Goal: Transaction & Acquisition: Purchase product/service

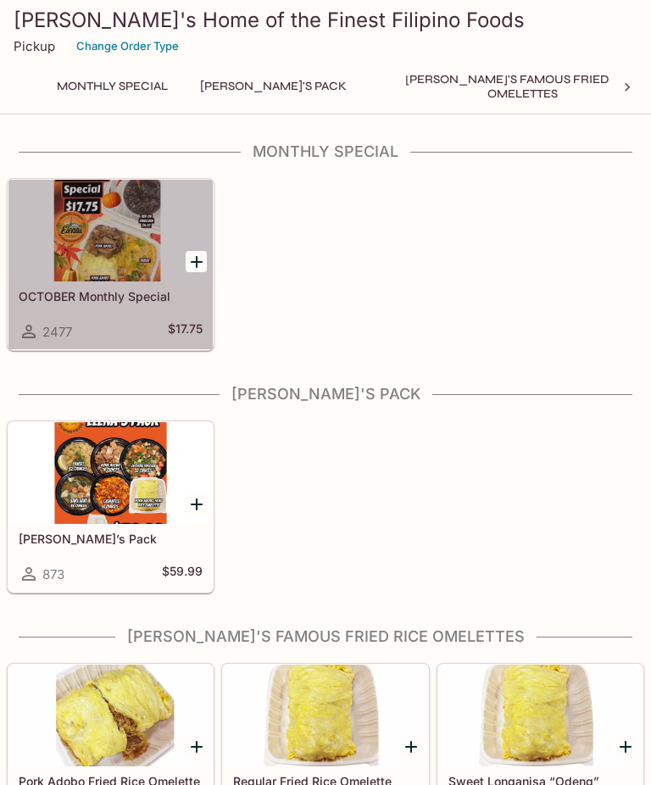
click at [87, 297] on h5 "OCTOBER Monthly Special" at bounding box center [111, 296] width 184 height 14
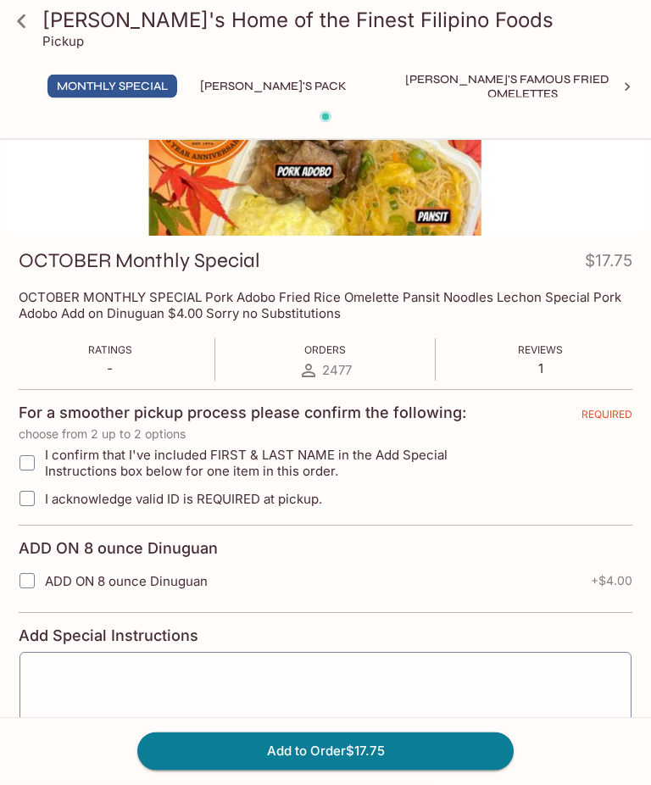
scroll to position [203, 0]
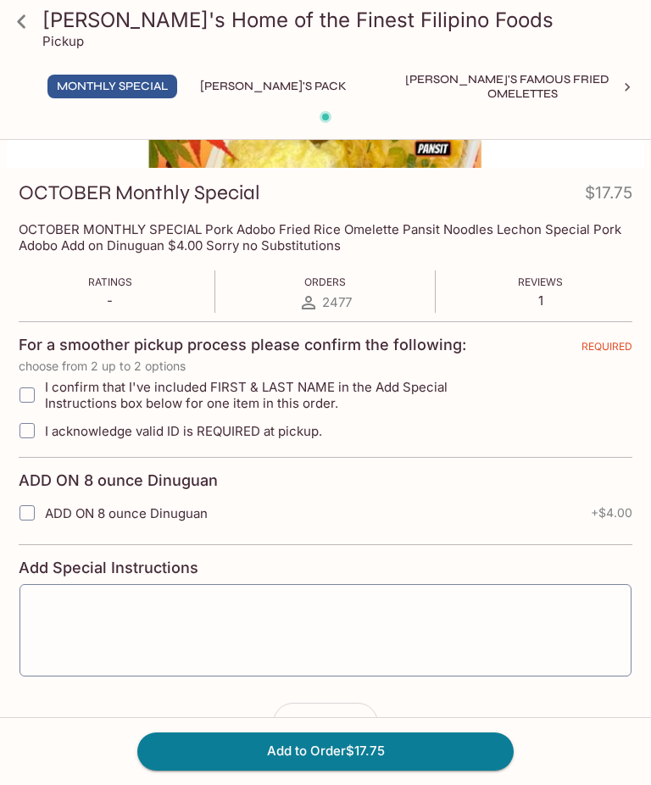
click at [0, 608] on div "OCTOBER Monthly Special $17.75 OCTOBER MONTHLY SPECIAL Pork Adobo Fried Rice Om…" at bounding box center [325, 389] width 651 height 893
click at [28, 737] on form "For a smoother pickup process please confirm the following: REQUIRED choose fro…" at bounding box center [326, 532] width 614 height 422
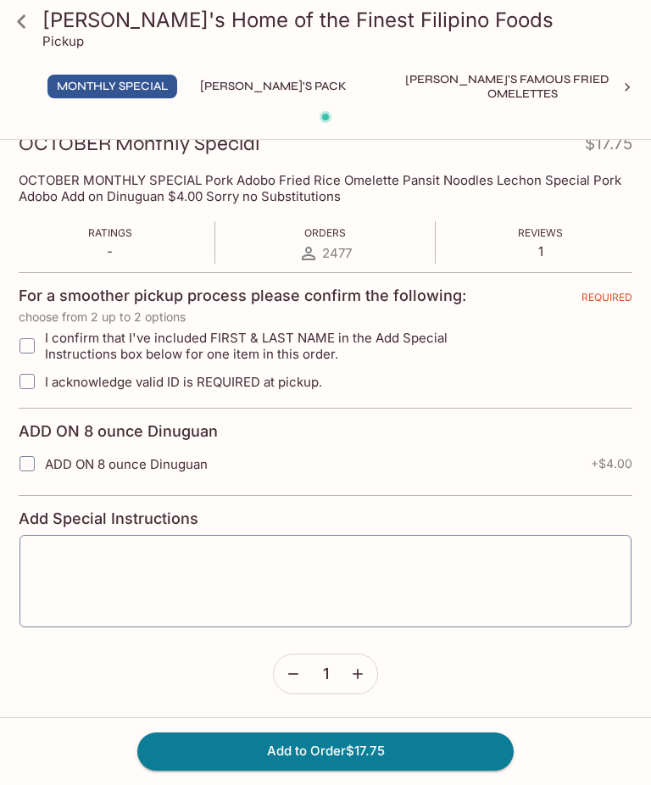
scroll to position [251, 0]
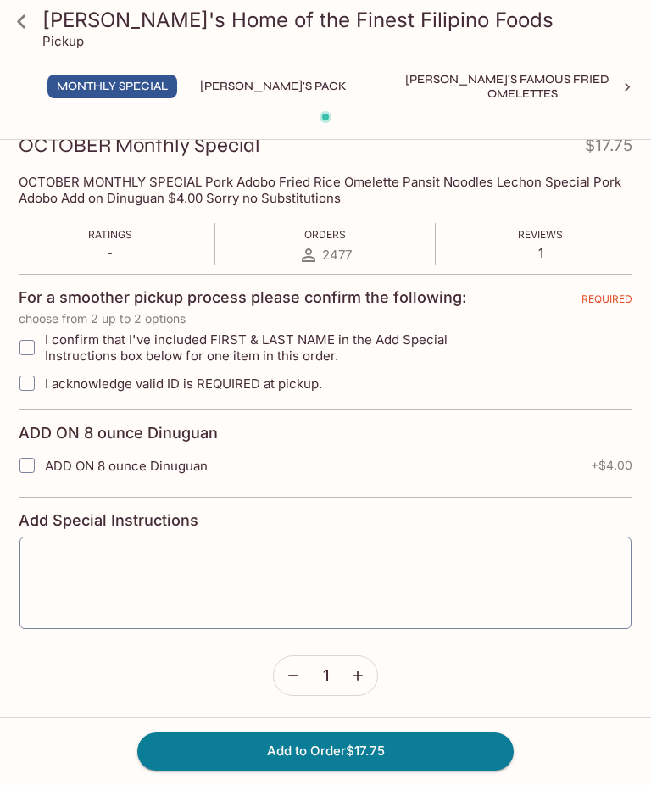
click at [227, 86] on button "[PERSON_NAME]'s Pack" at bounding box center [273, 87] width 165 height 24
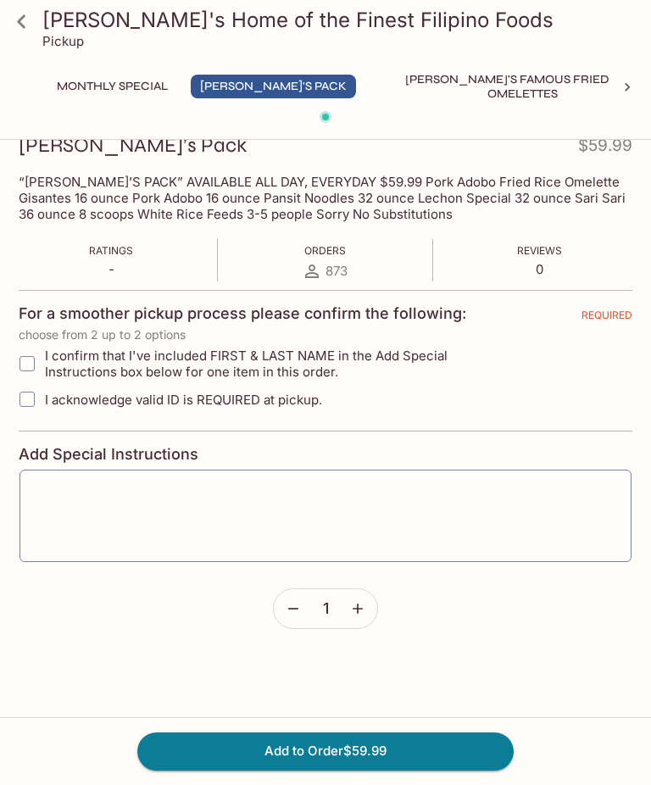
click at [64, 754] on div "Add to Order $59.99" at bounding box center [325, 751] width 651 height 68
click at [418, 88] on button "[PERSON_NAME]'s Famous Fried Rice Omelettes" at bounding box center [522, 87] width 305 height 24
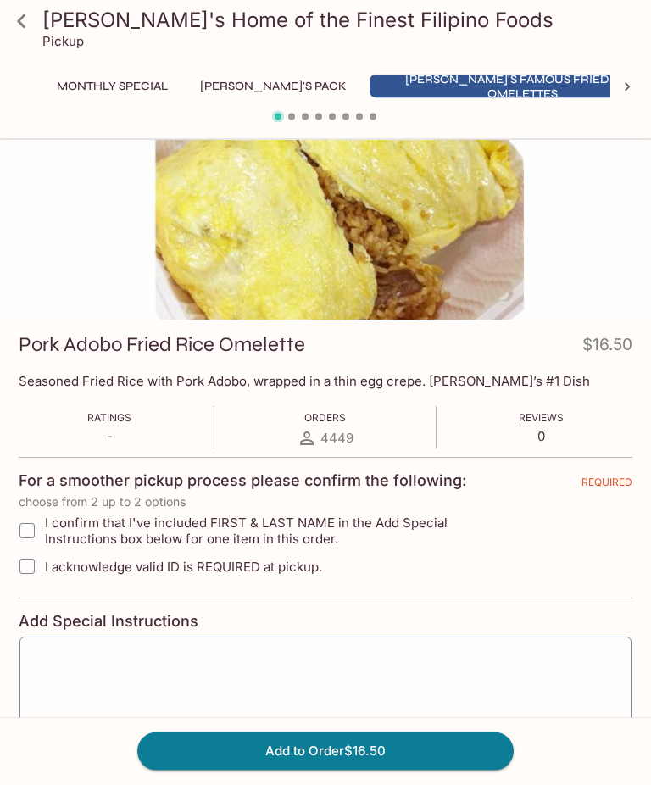
scroll to position [0, 0]
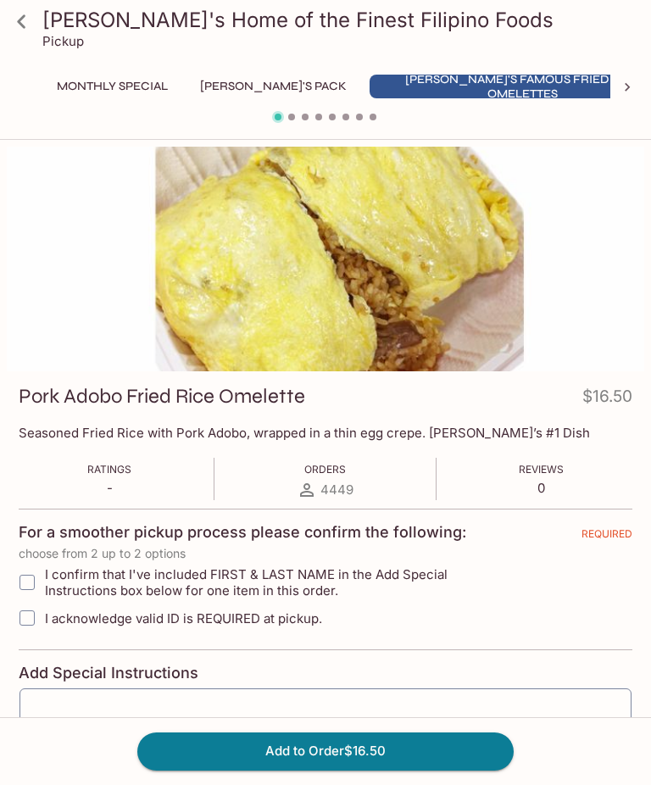
click at [13, 18] on icon at bounding box center [22, 22] width 30 height 30
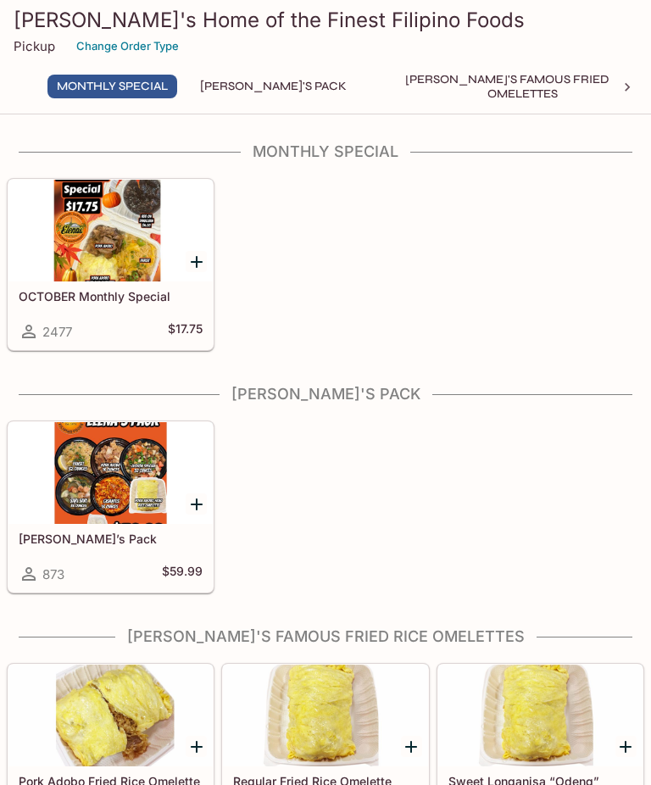
click at [95, 259] on div at bounding box center [110, 231] width 204 height 102
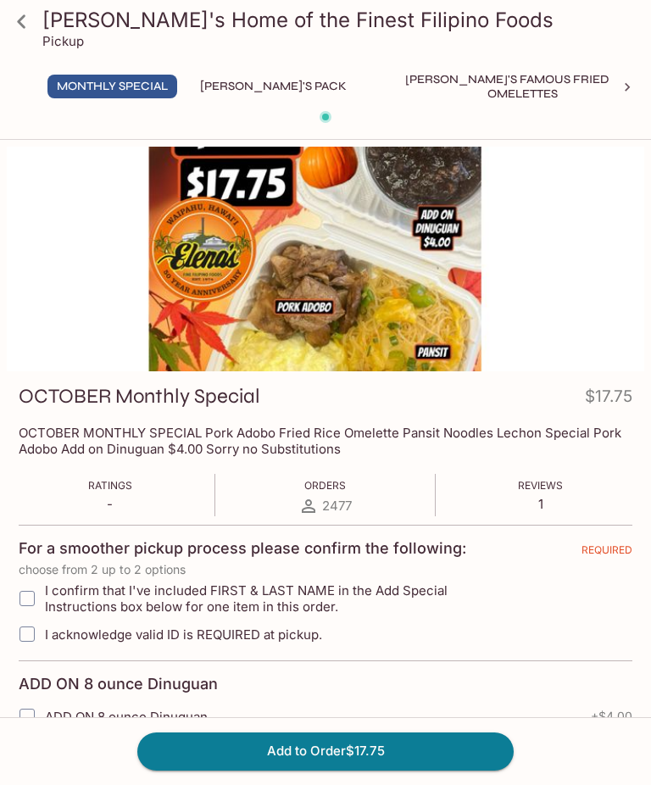
click at [537, 779] on div "Add to Order $17.75" at bounding box center [325, 751] width 651 height 68
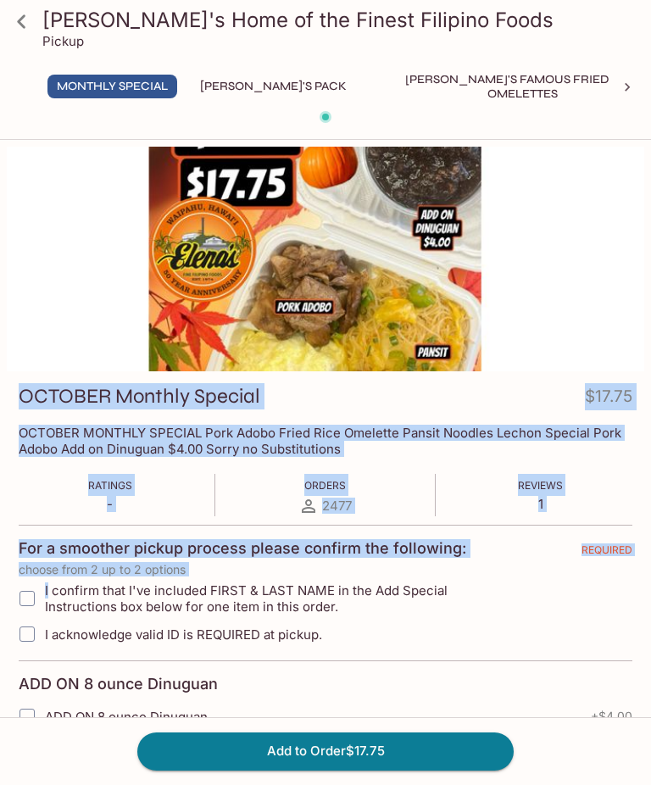
click at [98, 669] on form "For a smoother pickup process please confirm the following: REQUIRED choose fro…" at bounding box center [326, 736] width 614 height 422
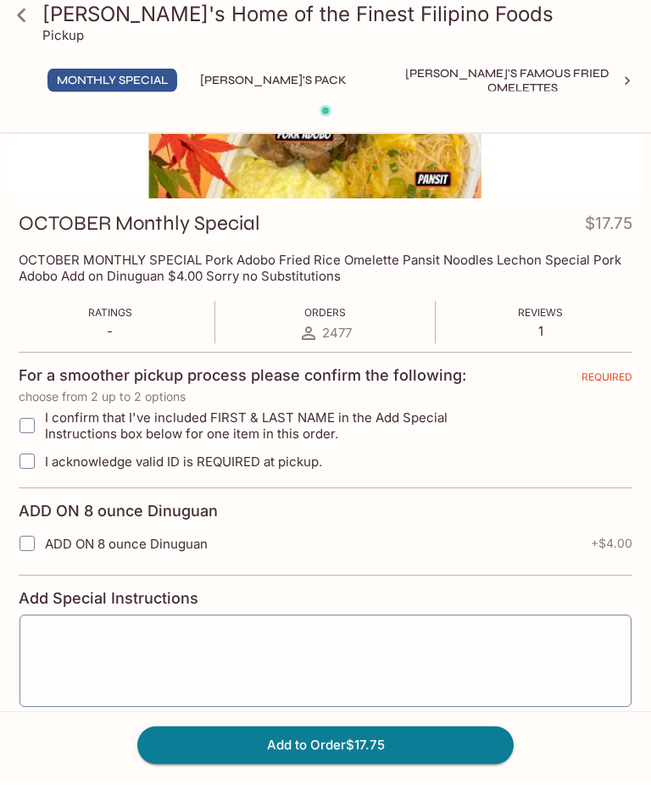
scroll to position [164, 0]
